Goal: Task Accomplishment & Management: Manage account settings

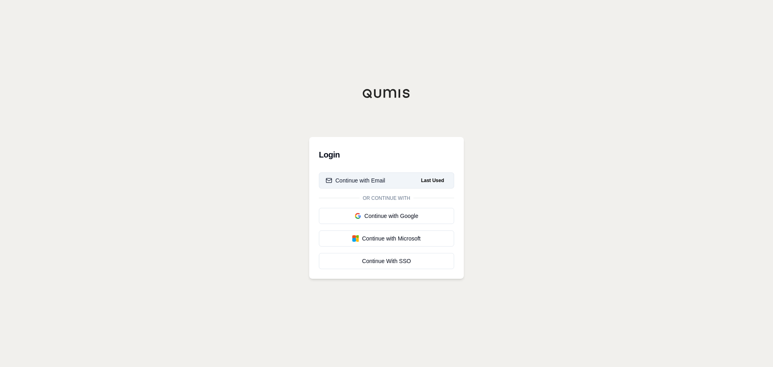
click at [373, 178] on div "Continue with Email" at bounding box center [356, 180] width 60 height 8
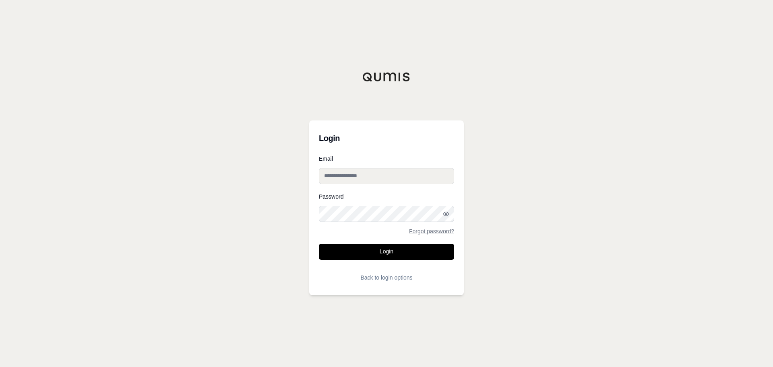
type input "**********"
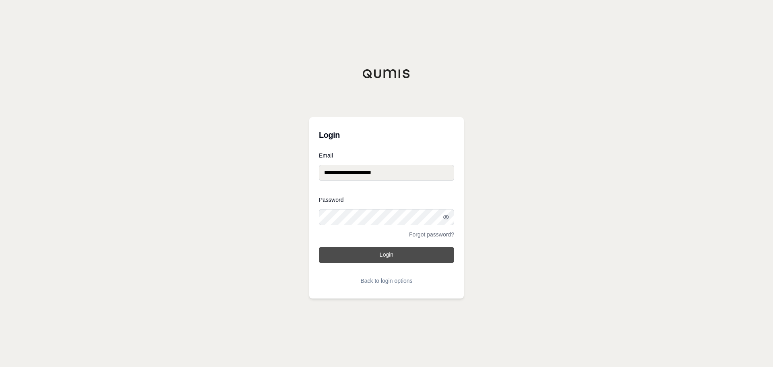
click at [408, 257] on button "Login" at bounding box center [386, 255] width 135 height 16
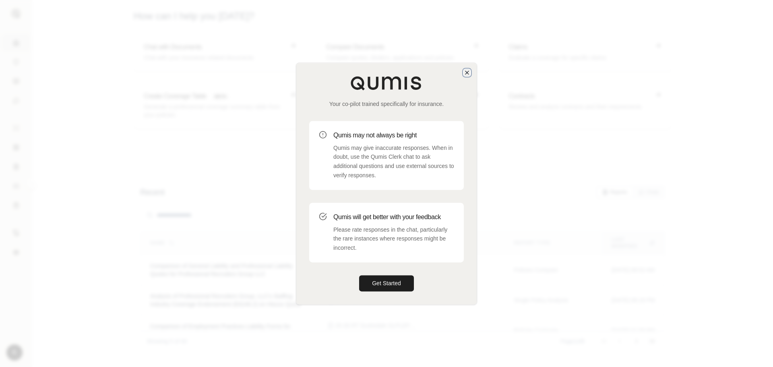
click at [465, 72] on icon "button" at bounding box center [467, 72] width 6 height 6
